Goal: Task Accomplishment & Management: Manage account settings

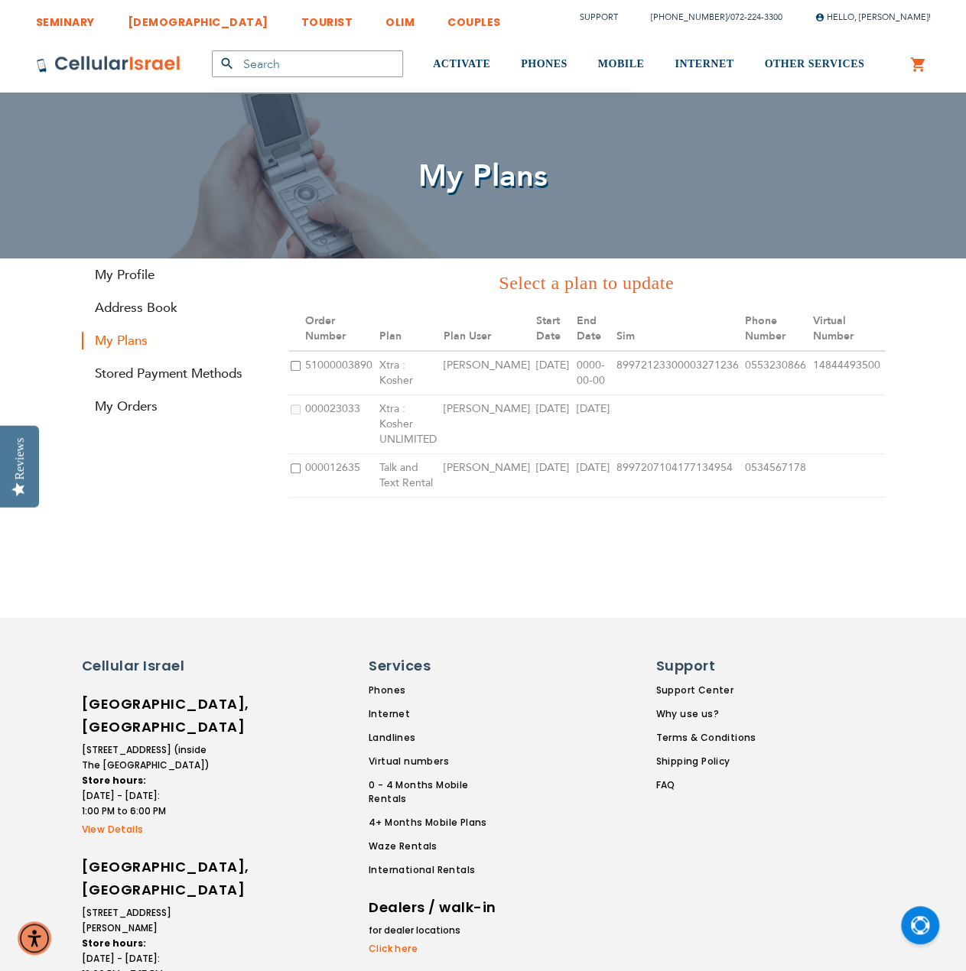
type input "josephdaskal@gmail.com"
click at [711, 565] on div "SEMINARY YESHIVA TOURIST OLIM COUPLES Support (718) 289-0195 / 072-224-3300 Hel…" at bounding box center [483, 645] width 966 height 1290
click at [116, 377] on link "Stored Payment Methods" at bounding box center [174, 374] width 184 height 18
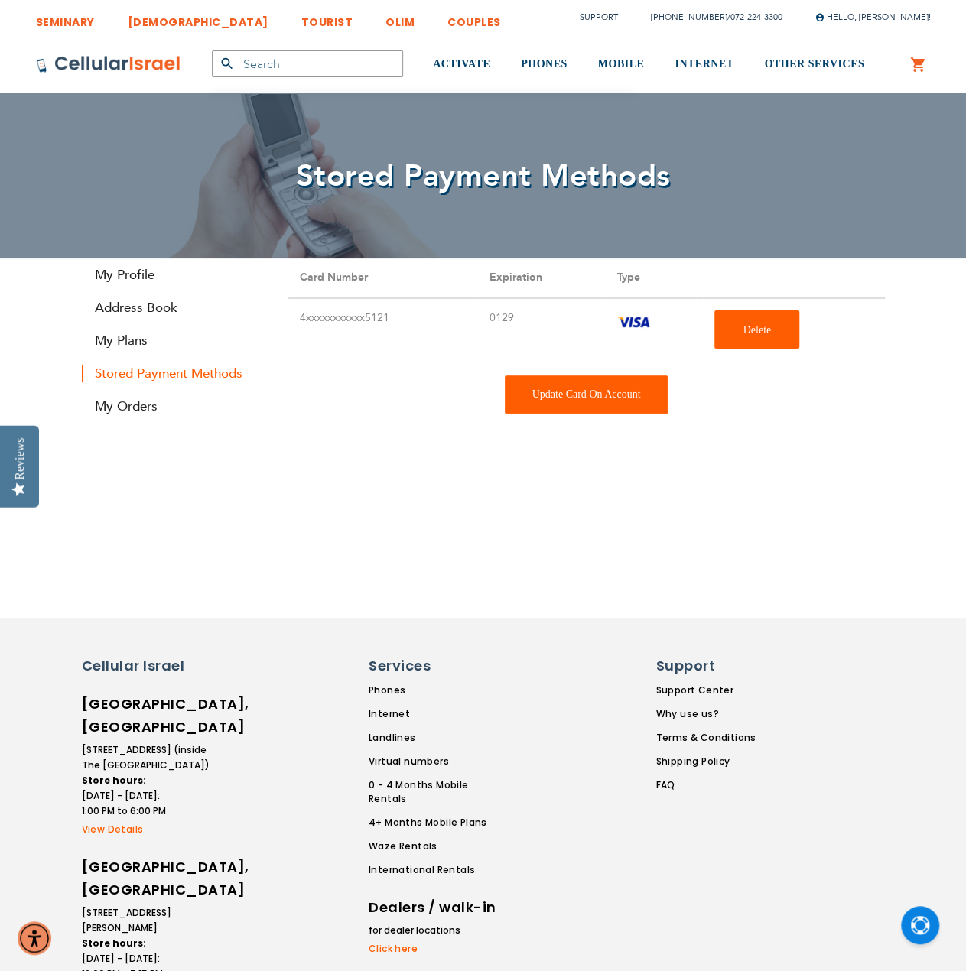
type input "josephdaskal@gmail.com"
click at [627, 398] on div "Update Card On Account" at bounding box center [587, 395] width 164 height 38
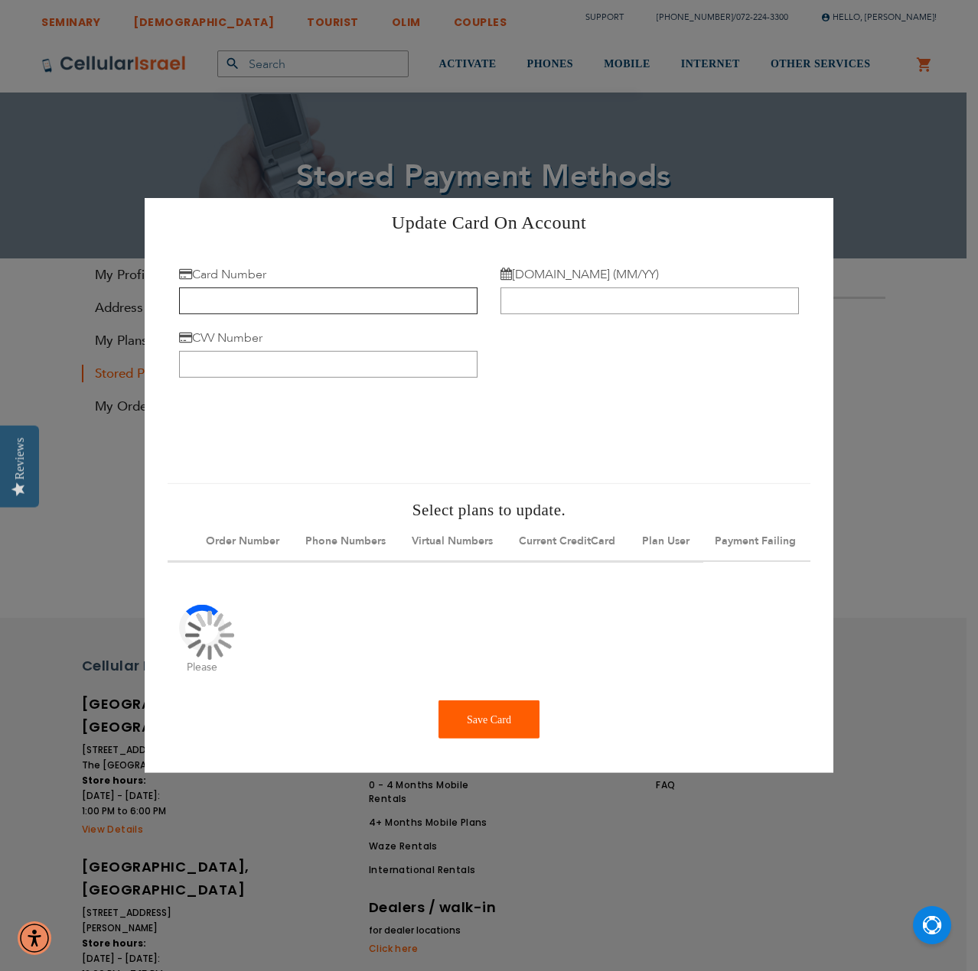
click at [285, 291] on input "Card Number" at bounding box center [328, 301] width 298 height 27
type input "4246 3154 5628 9477"
type input "09/30"
type input "596"
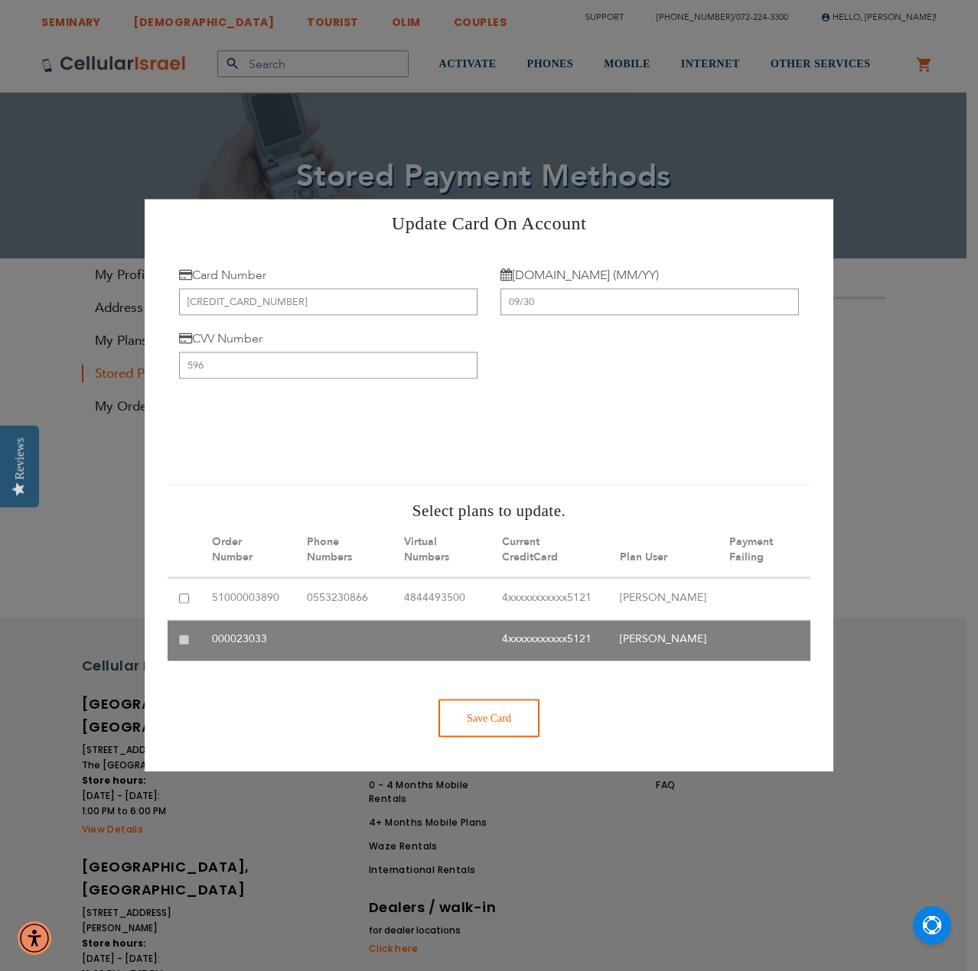
click at [502, 738] on div "Save Card" at bounding box center [488, 719] width 101 height 38
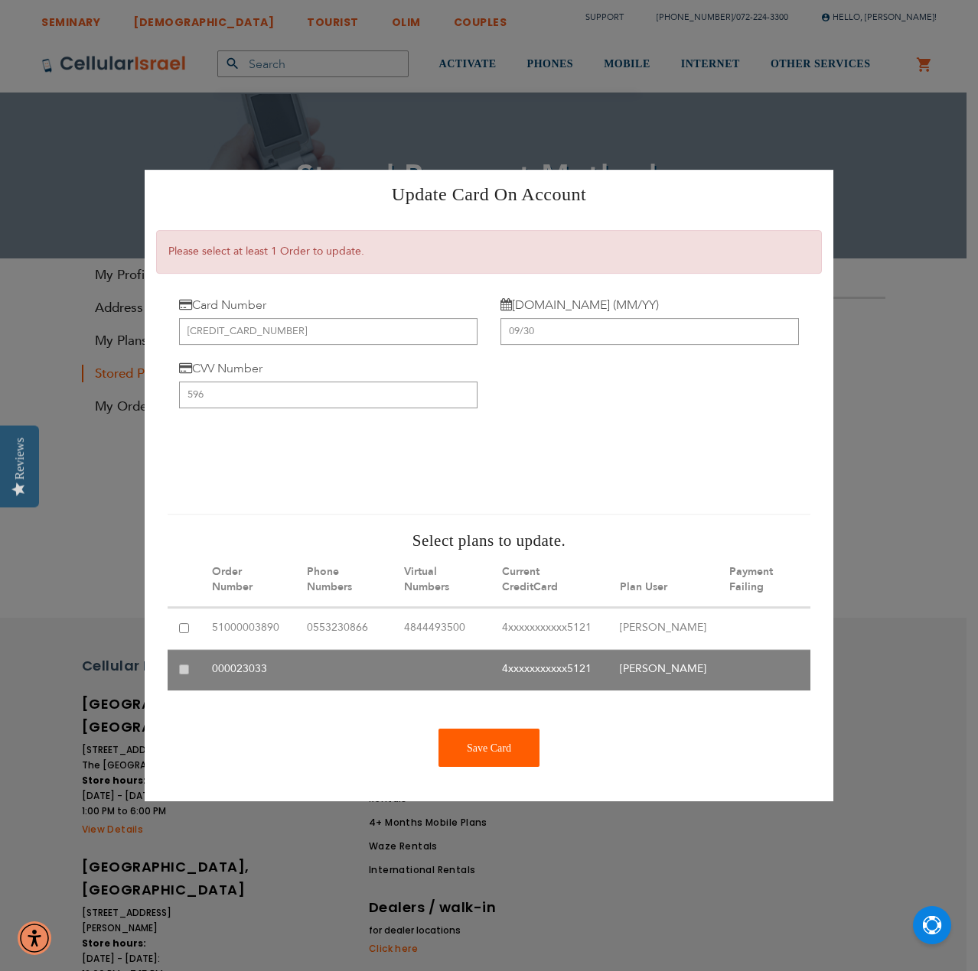
click at [185, 623] on input "checkbox" at bounding box center [184, 628] width 10 height 10
checkbox input "true"
click at [184, 658] on table "Stored Payment Methods Order Number Phone Numbers Virtual Numbers Current Credi…" at bounding box center [489, 622] width 643 height 138
click at [490, 764] on div "Save Card" at bounding box center [488, 748] width 101 height 38
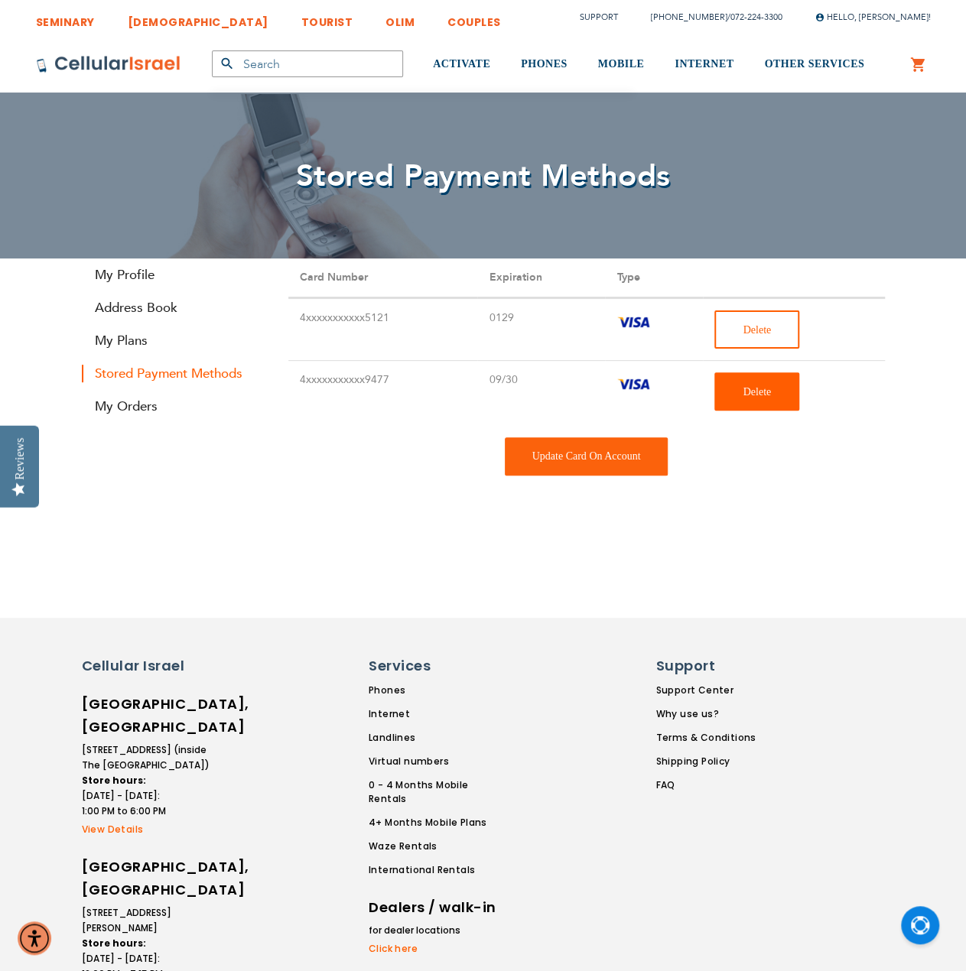
type input "[EMAIL_ADDRESS][DOMAIN_NAME]"
click at [779, 324] on button "Delete" at bounding box center [756, 330] width 85 height 38
